Goal: Task Accomplishment & Management: Manage account settings

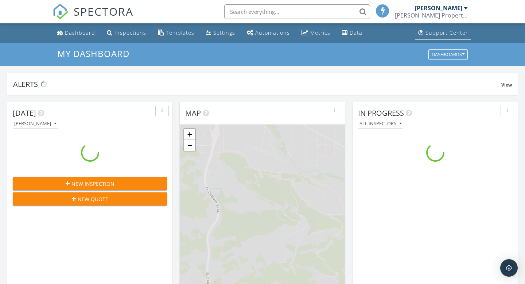
scroll to position [664, 526]
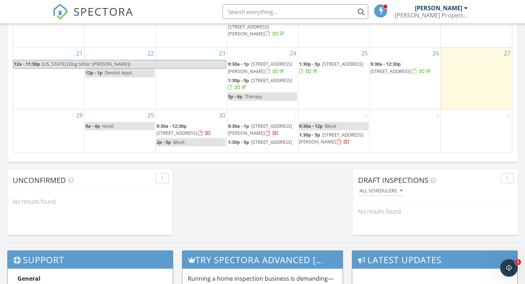
scroll to position [597, 0]
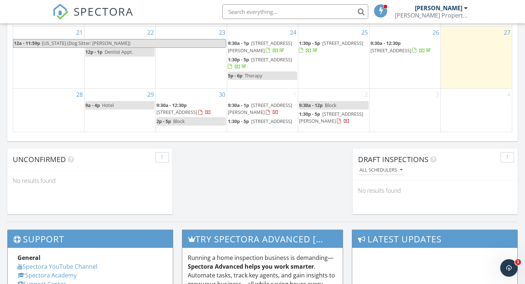
click at [251, 118] on span "[STREET_ADDRESS]" at bounding box center [271, 121] width 41 height 7
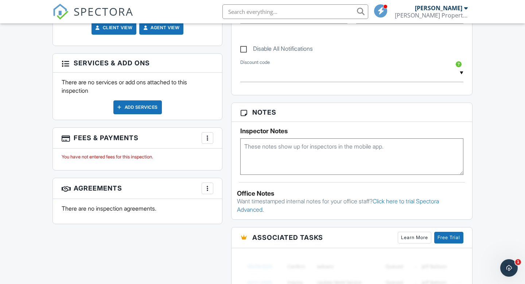
scroll to position [368, 0]
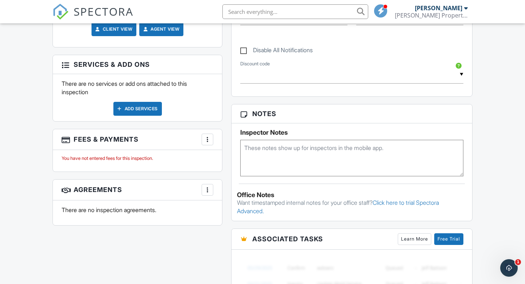
click at [145, 102] on div "Add Services" at bounding box center [137, 109] width 49 height 14
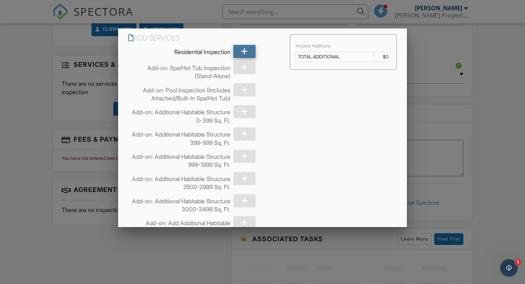
click at [239, 53] on div at bounding box center [244, 51] width 23 height 13
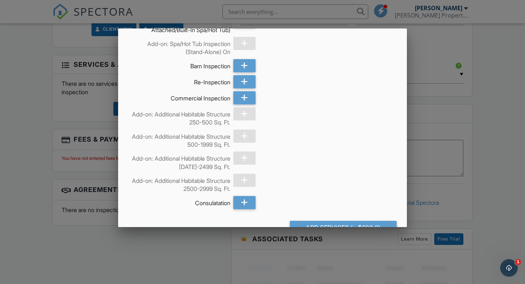
scroll to position [241, 0]
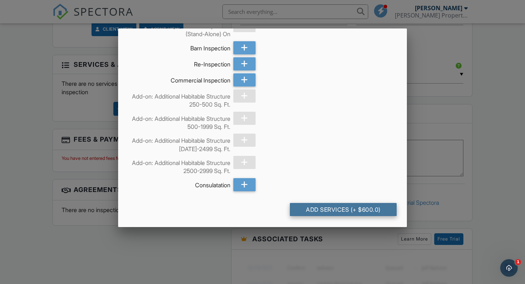
click at [340, 209] on div "Add Services (+ $600.0)" at bounding box center [343, 209] width 107 height 13
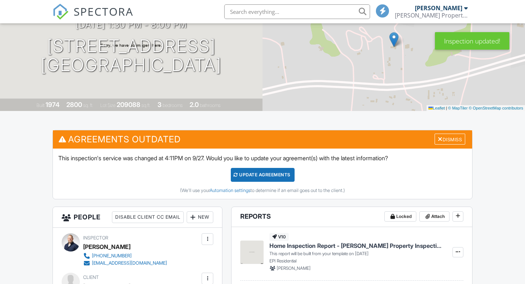
scroll to position [128, 0]
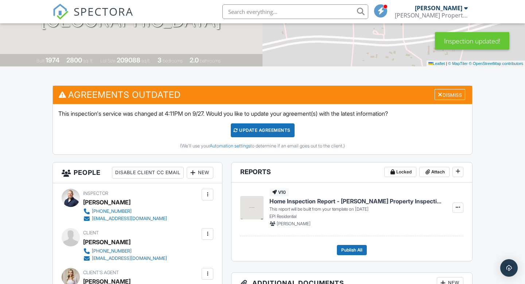
click at [276, 134] on div "Update Agreements" at bounding box center [263, 130] width 64 height 14
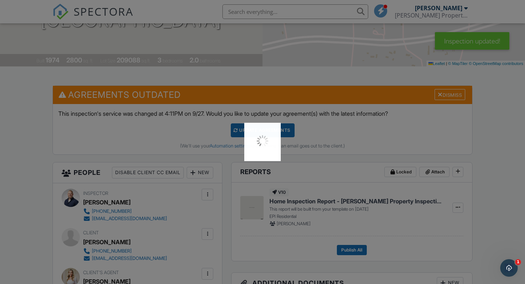
scroll to position [0, 0]
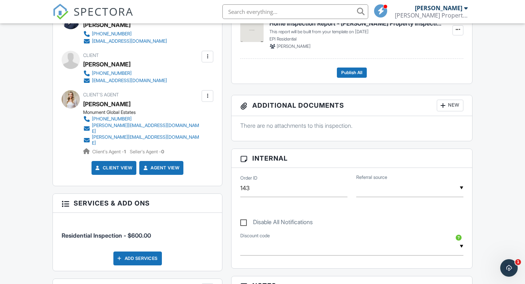
scroll to position [162, 0]
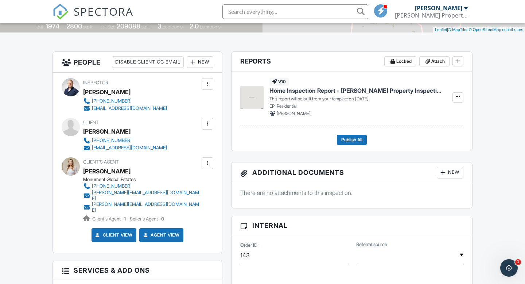
click at [209, 123] on div at bounding box center [207, 123] width 7 height 7
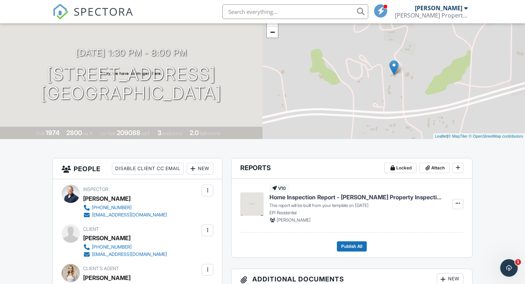
scroll to position [84, 0]
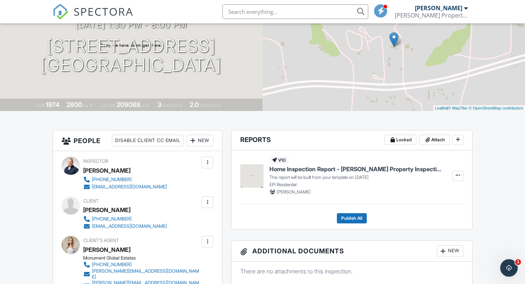
click at [205, 201] on div at bounding box center [207, 201] width 7 height 7
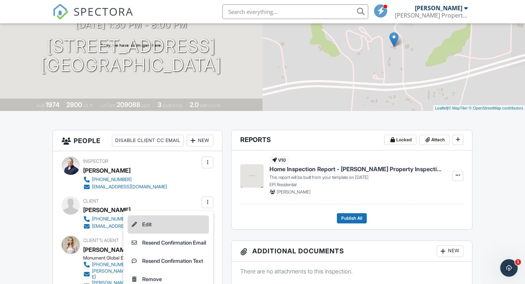
click at [159, 225] on li "Edit" at bounding box center [168, 224] width 81 height 18
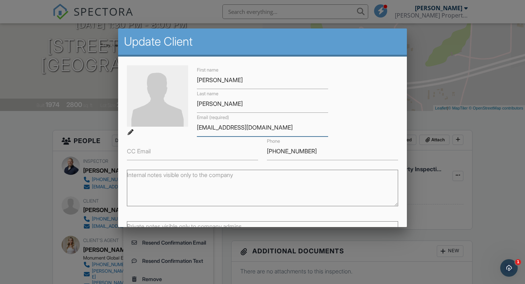
click at [211, 129] on input "[EMAIL_ADDRESS][DOMAIN_NAME]" at bounding box center [262, 128] width 131 height 18
type input "[EMAIL_ADDRESS][DOMAIN_NAME]"
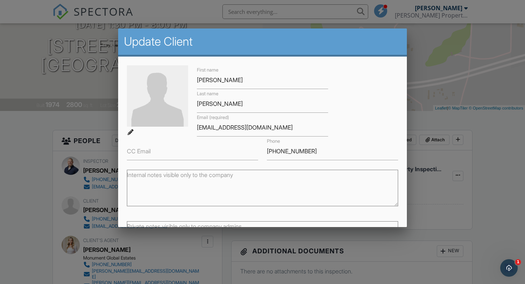
click at [375, 127] on div "First name Miguel Last name Limon Email (required) miguellimon10@live.com CC Em…" at bounding box center [263, 112] width 280 height 95
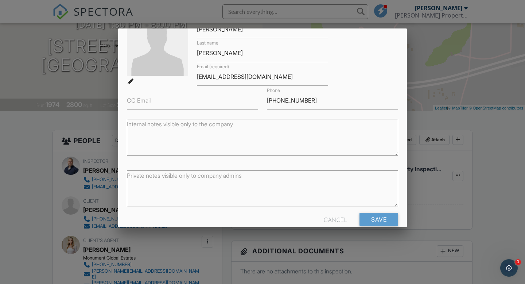
scroll to position [64, 0]
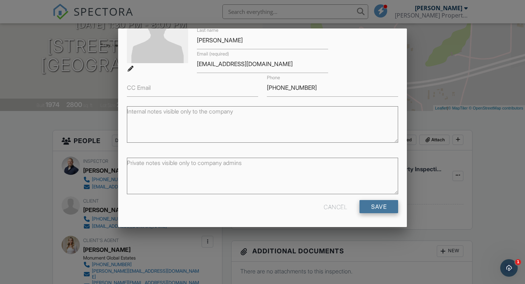
click at [386, 205] on input "Save" at bounding box center [379, 206] width 39 height 13
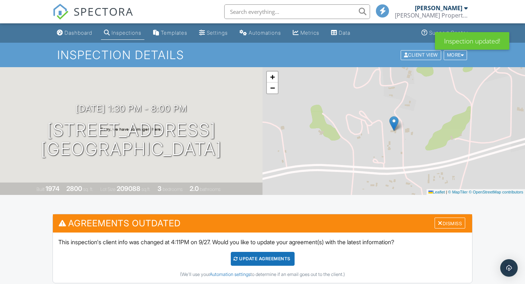
click at [269, 256] on div "Update Agreements" at bounding box center [263, 259] width 64 height 14
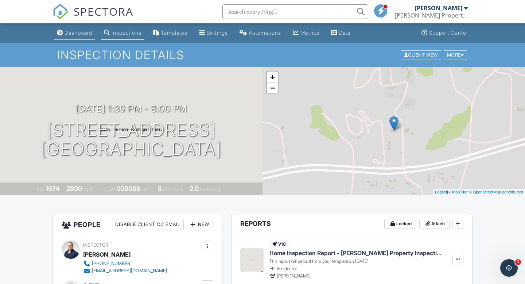
click at [81, 31] on div "Dashboard" at bounding box center [79, 33] width 28 height 6
